Goal: Communication & Community: Participate in discussion

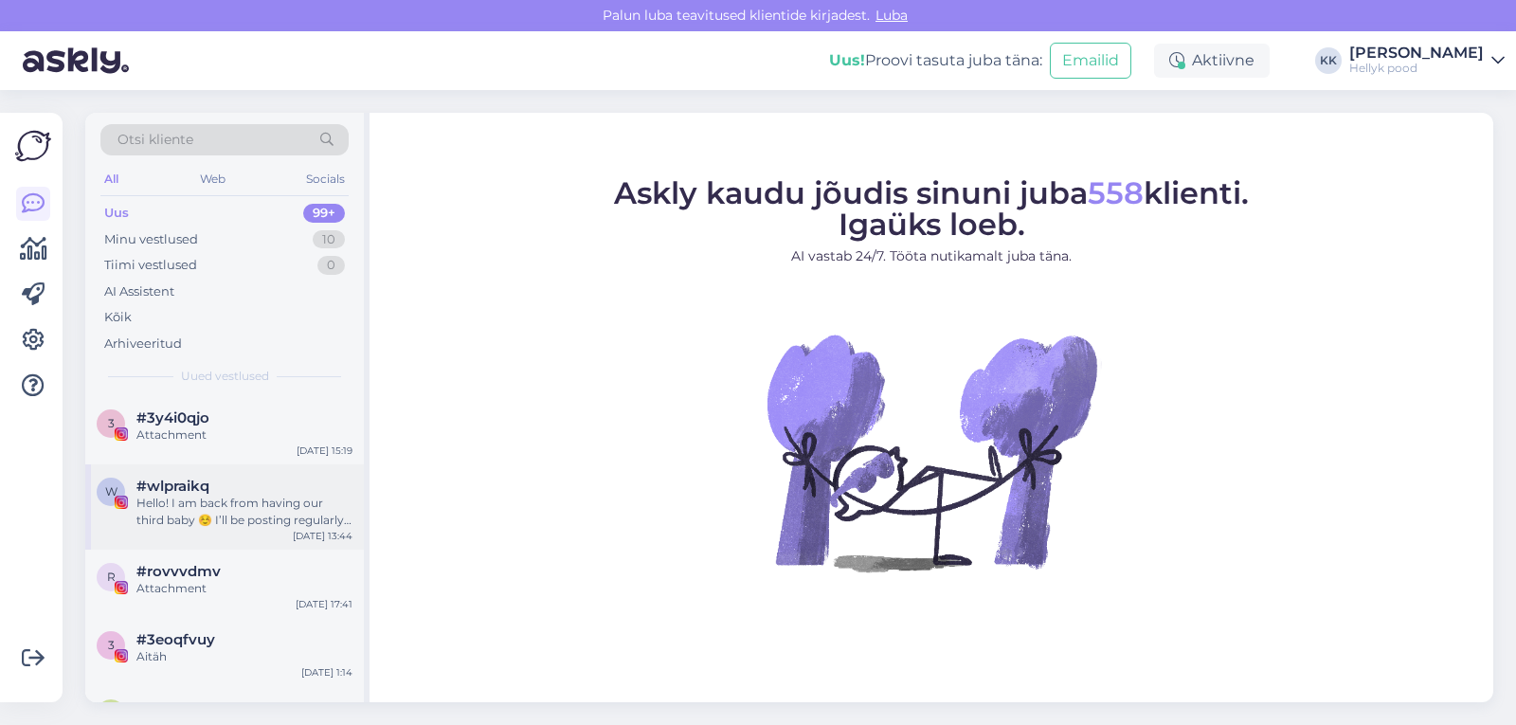
click at [227, 499] on div "Hello! I am back from having our third baby ☺️ I’ll be posting regularly again …" at bounding box center [244, 512] width 216 height 34
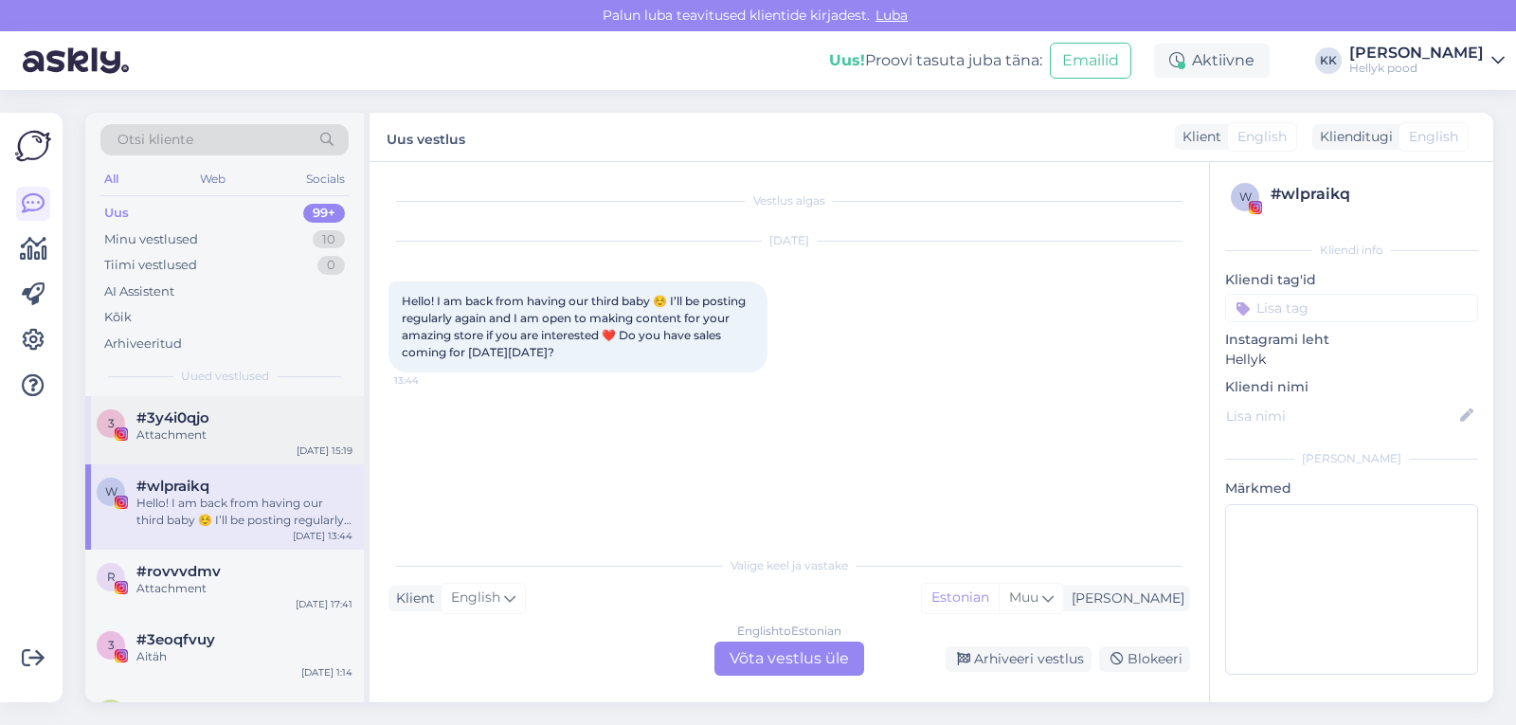
click at [181, 425] on span "#3y4i0qjo" at bounding box center [172, 417] width 73 height 17
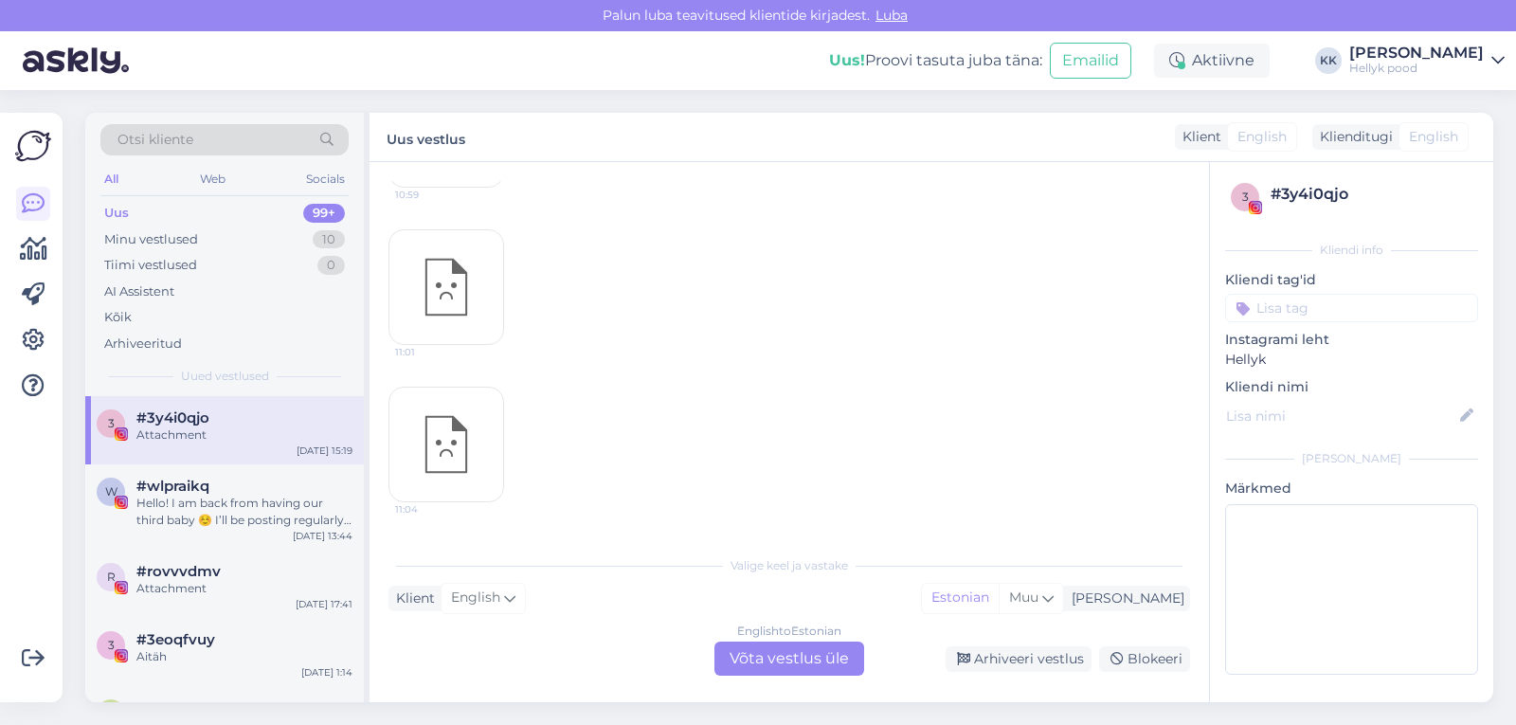
scroll to position [640, 0]
click at [188, 566] on span "#rovvvdmv" at bounding box center [178, 571] width 84 height 17
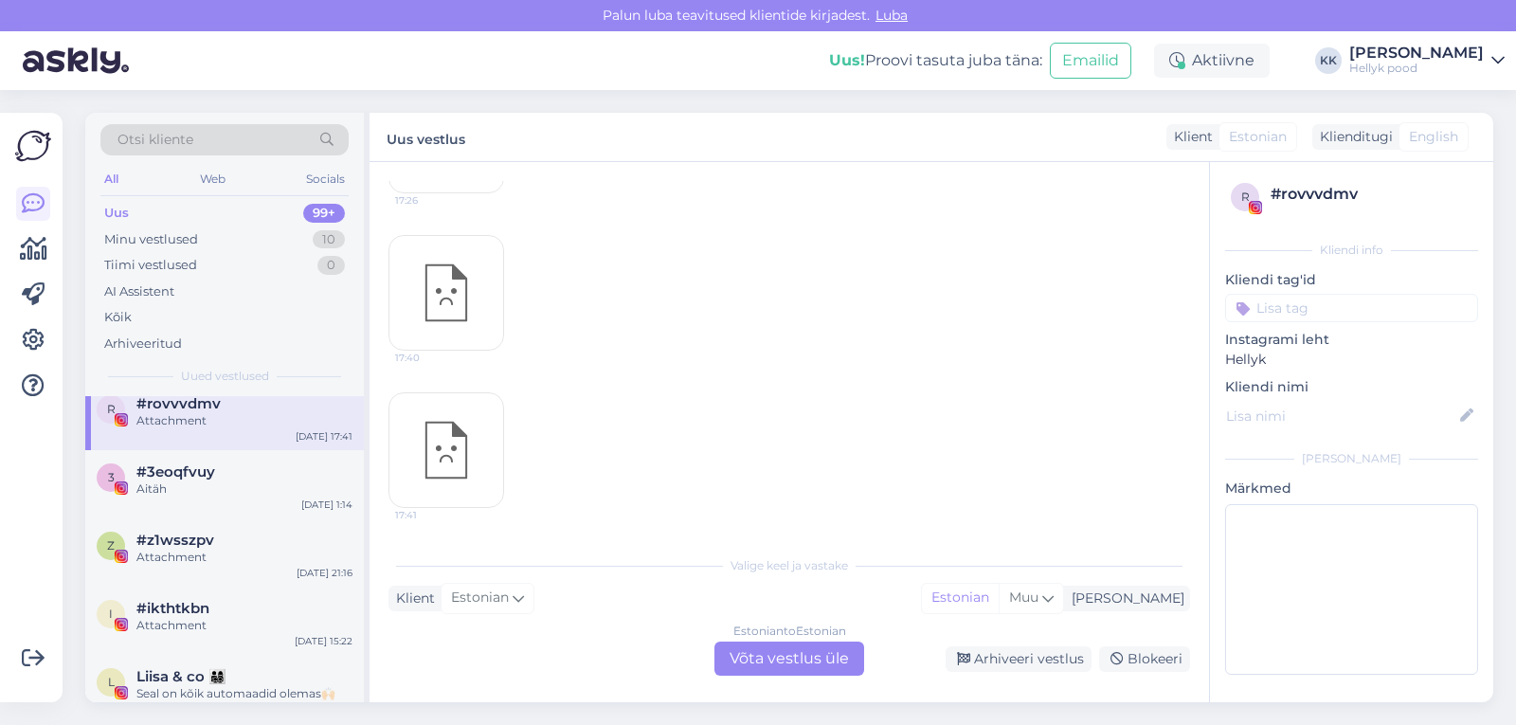
scroll to position [189, 0]
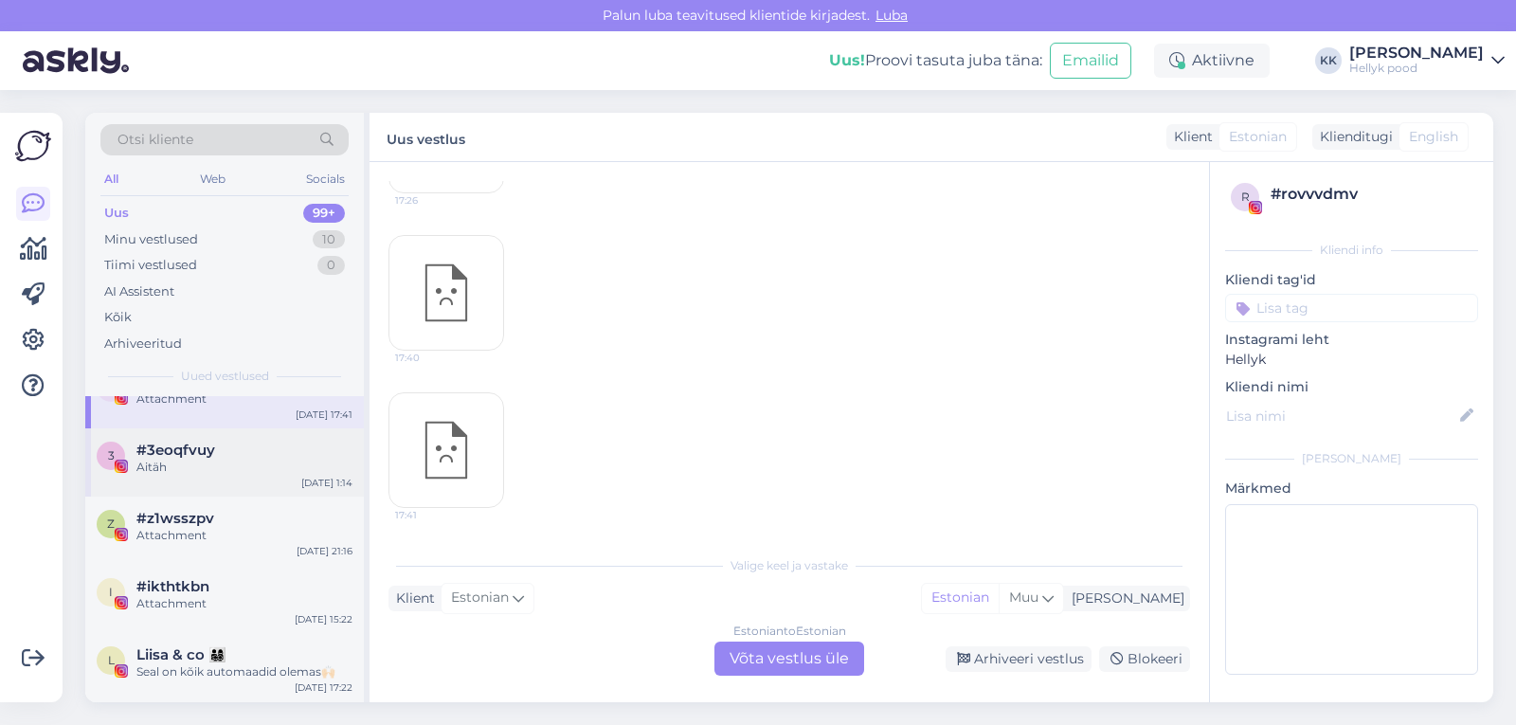
click at [201, 449] on span "#3eoqfvuy" at bounding box center [175, 449] width 79 height 17
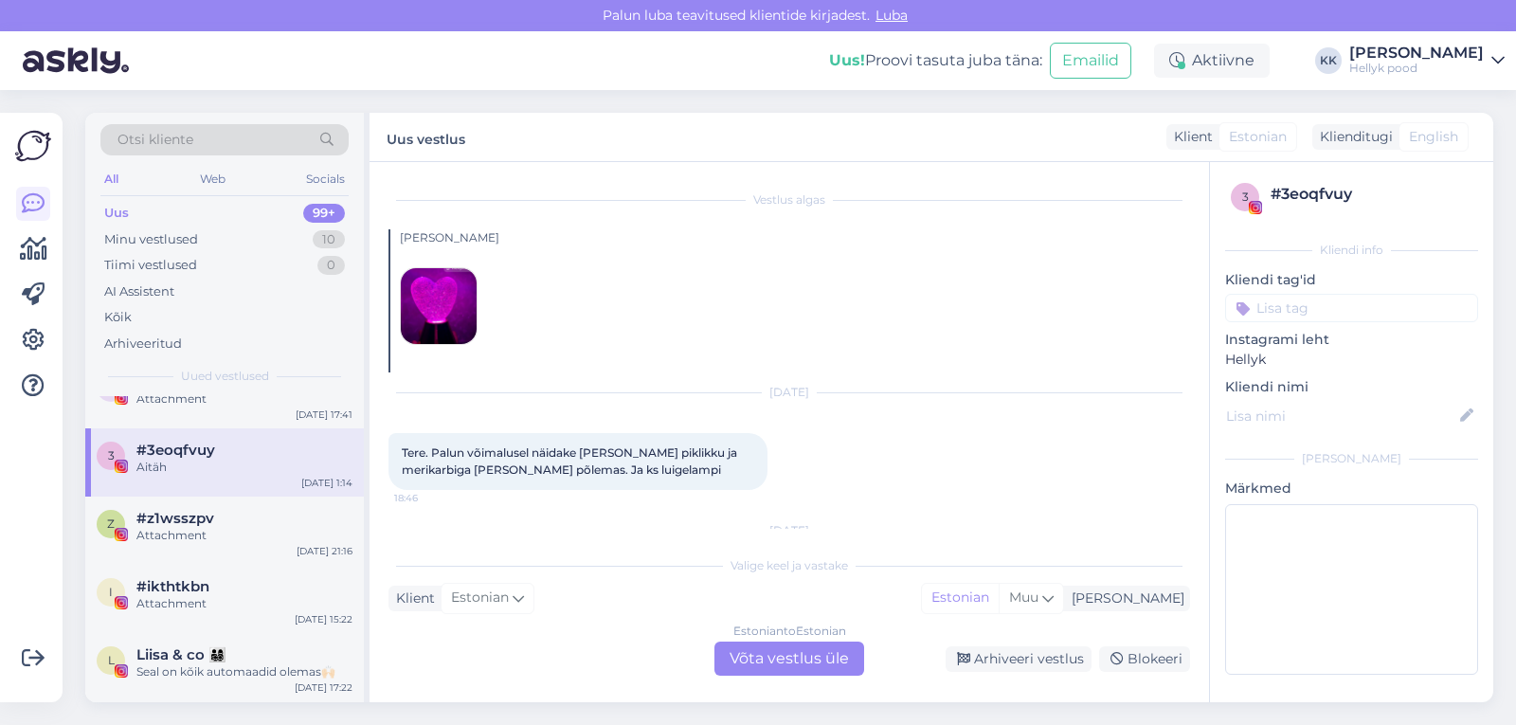
scroll to position [0, 0]
